Goal: Use online tool/utility

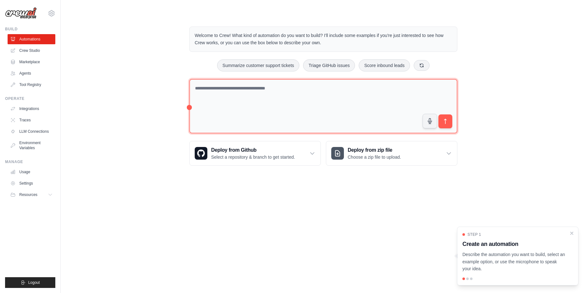
click at [253, 93] on textarea at bounding box center [323, 106] width 268 height 55
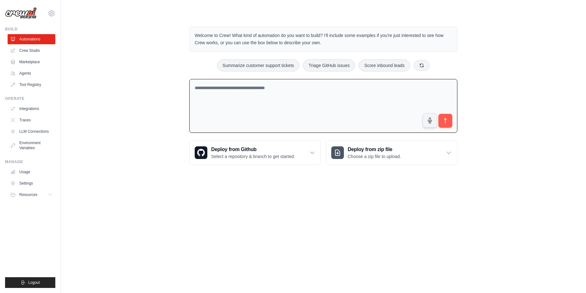
click at [242, 99] on textarea at bounding box center [323, 106] width 268 height 54
click at [31, 52] on link "Crew Studio" at bounding box center [32, 51] width 48 height 10
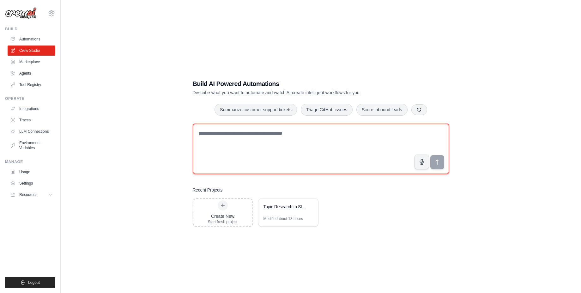
click at [210, 134] on textarea at bounding box center [321, 149] width 257 height 51
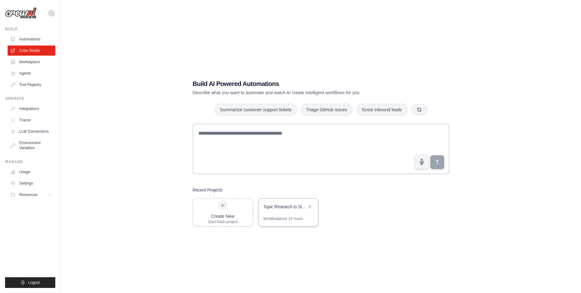
click at [279, 216] on div "Topic Research to Slack Automation Modified about 13 hours" at bounding box center [288, 212] width 60 height 28
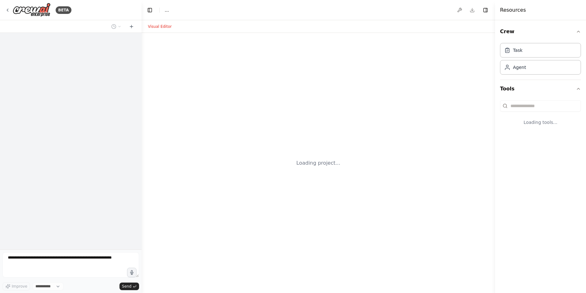
select select "****"
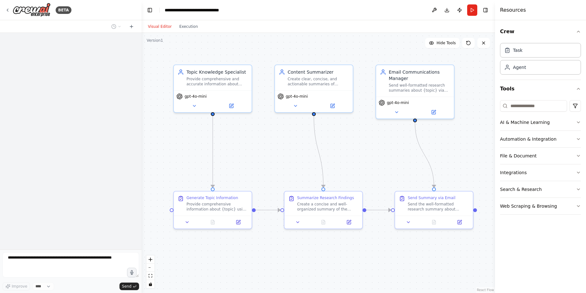
scroll to position [1634, 0]
